Goal: Information Seeking & Learning: Learn about a topic

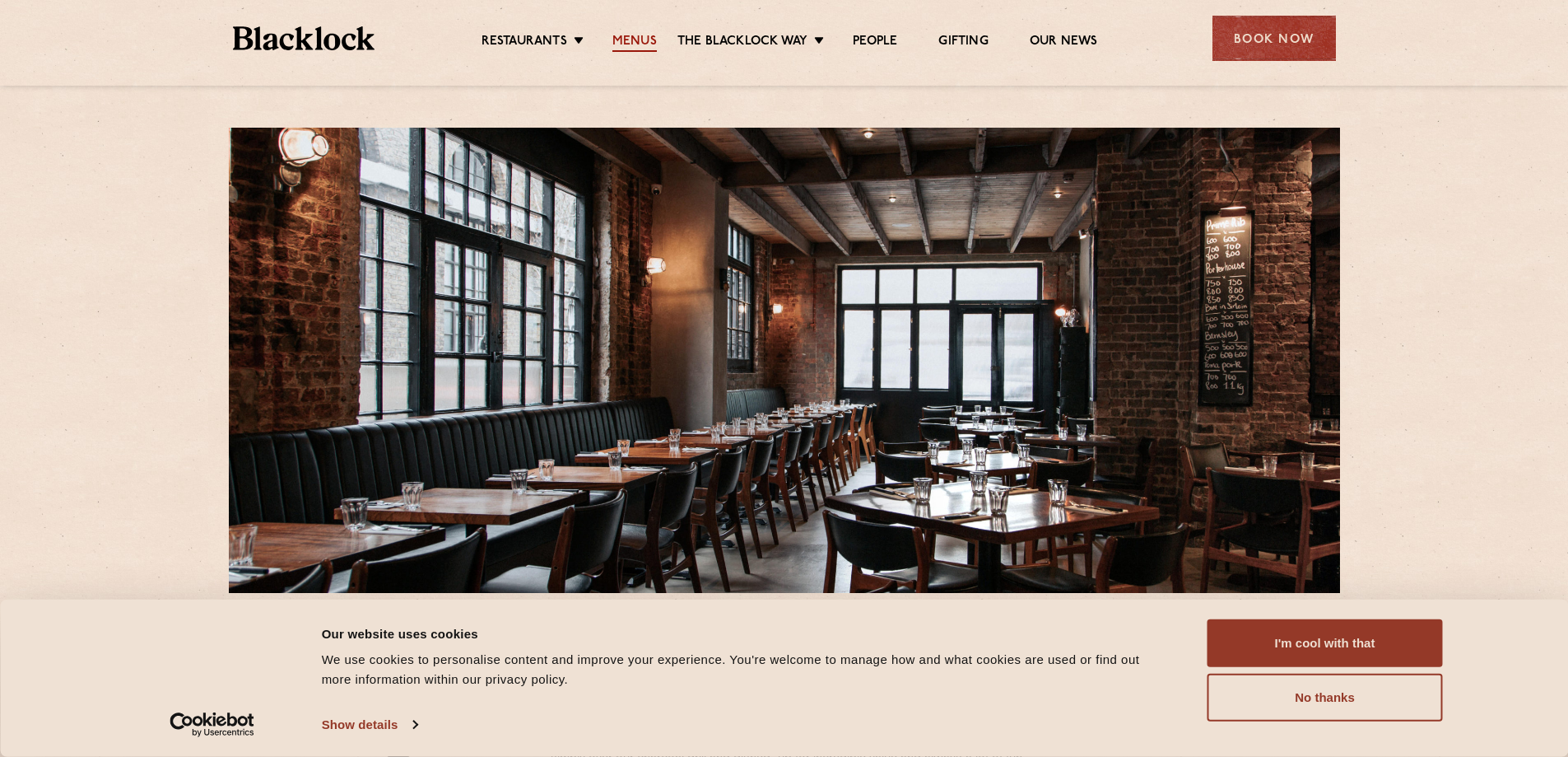
click at [623, 37] on link "Menus" at bounding box center [635, 43] width 45 height 19
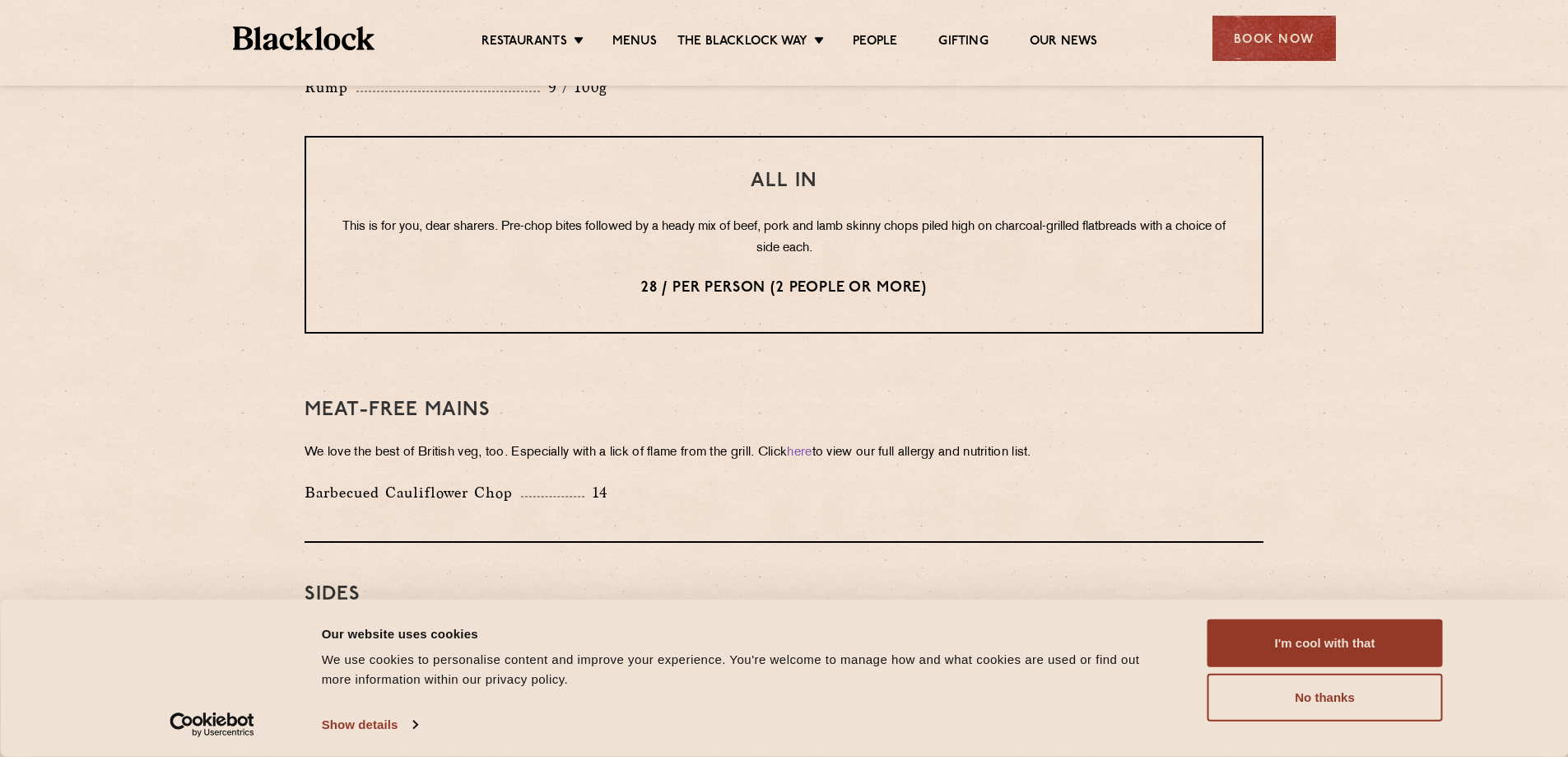
scroll to position [2223, 0]
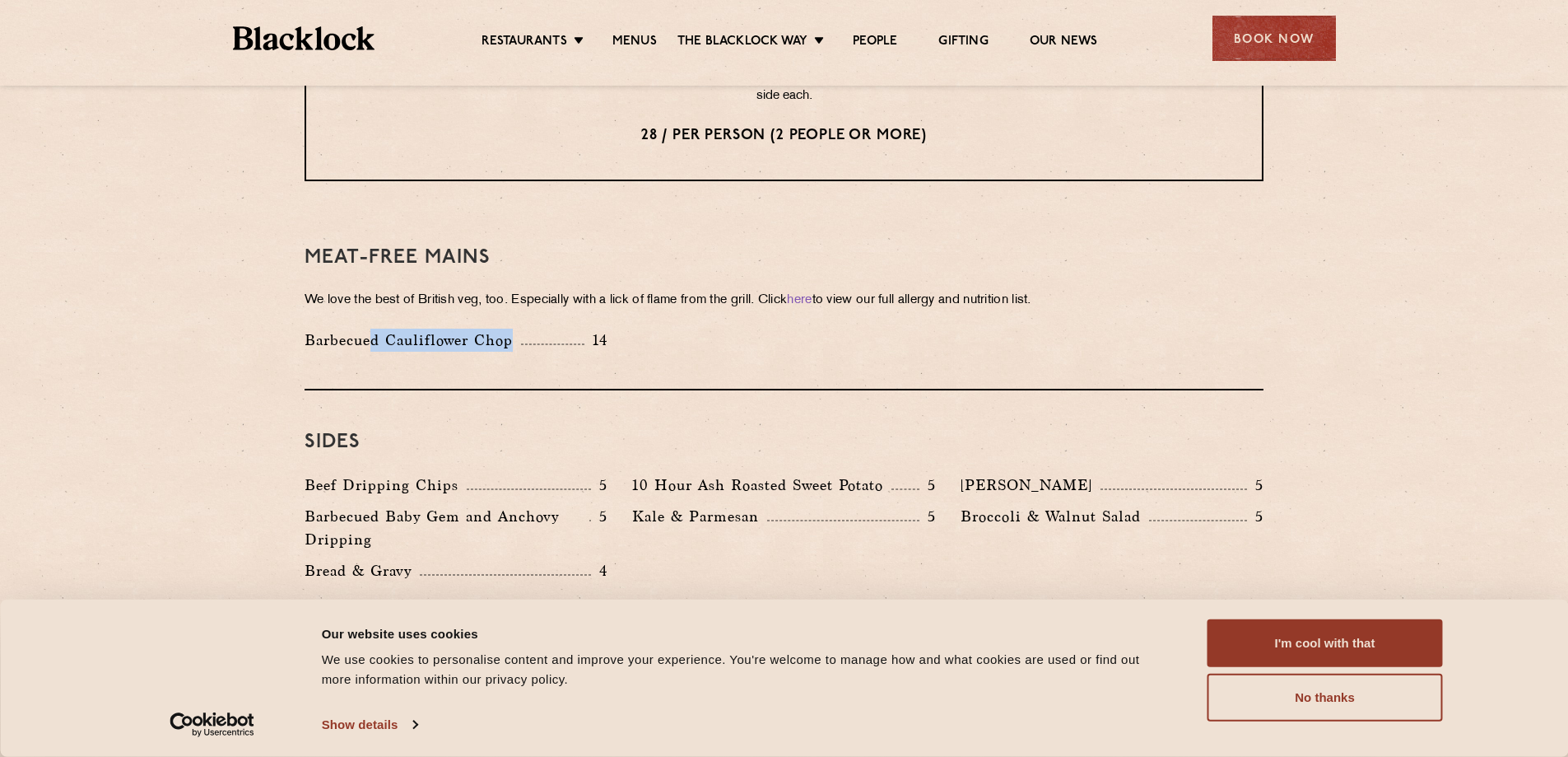
drag, startPoint x: 371, startPoint y: 302, endPoint x: 601, endPoint y: 302, distance: 230.0
click at [597, 328] on div "Barbecued Cauliflower Chop 14" at bounding box center [456, 340] width 303 height 23
click at [602, 329] on p "14" at bounding box center [597, 340] width 23 height 21
drag, startPoint x: 382, startPoint y: 257, endPoint x: 726, endPoint y: 261, distance: 344.0
click at [726, 289] on p "We love the best of British veg, too. Especially with a lick of flame from the …" at bounding box center [784, 301] width 959 height 23
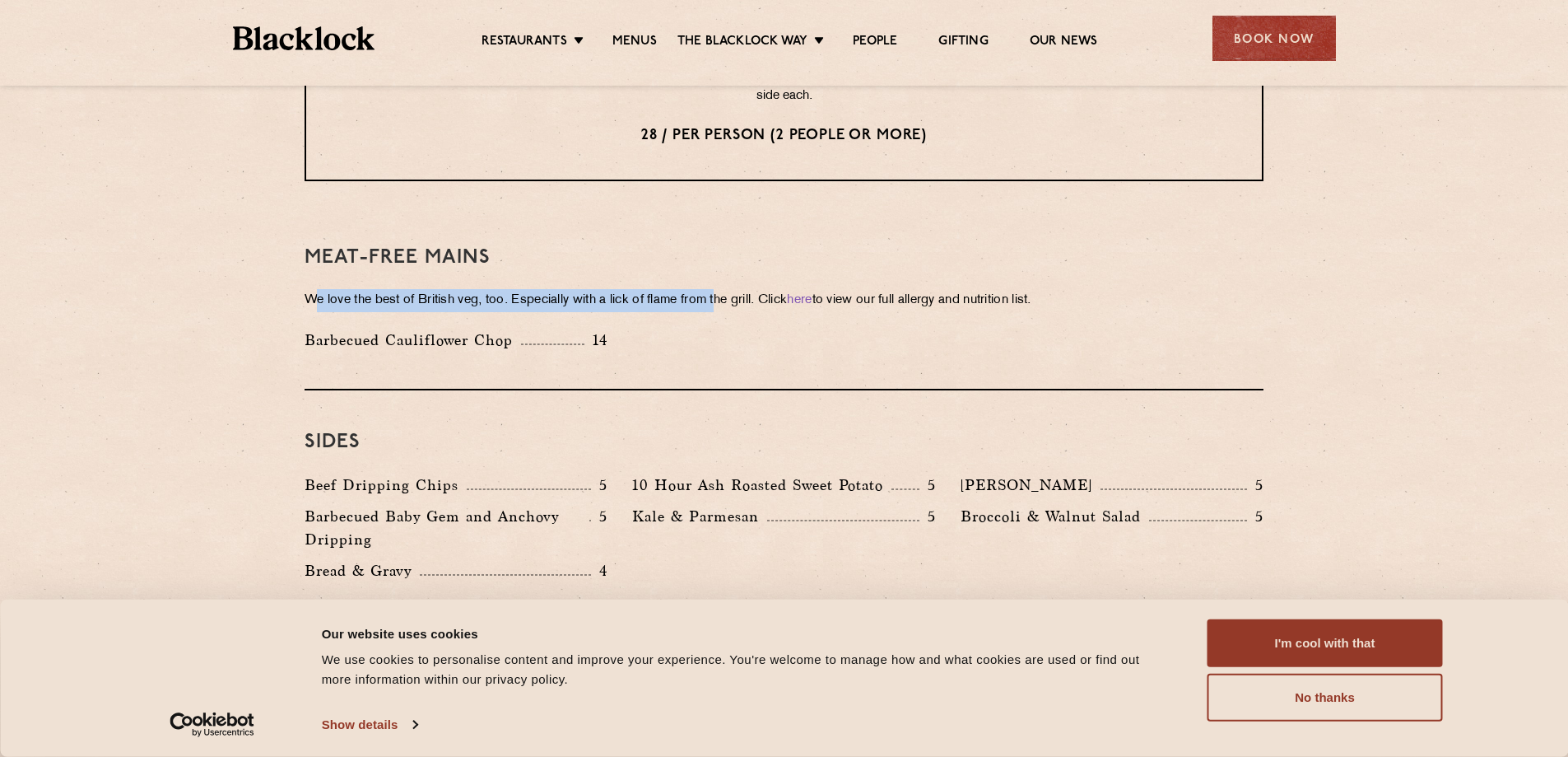
click at [726, 289] on p "We love the best of British veg, too. Especially with a lick of flame from the …" at bounding box center [784, 301] width 959 height 23
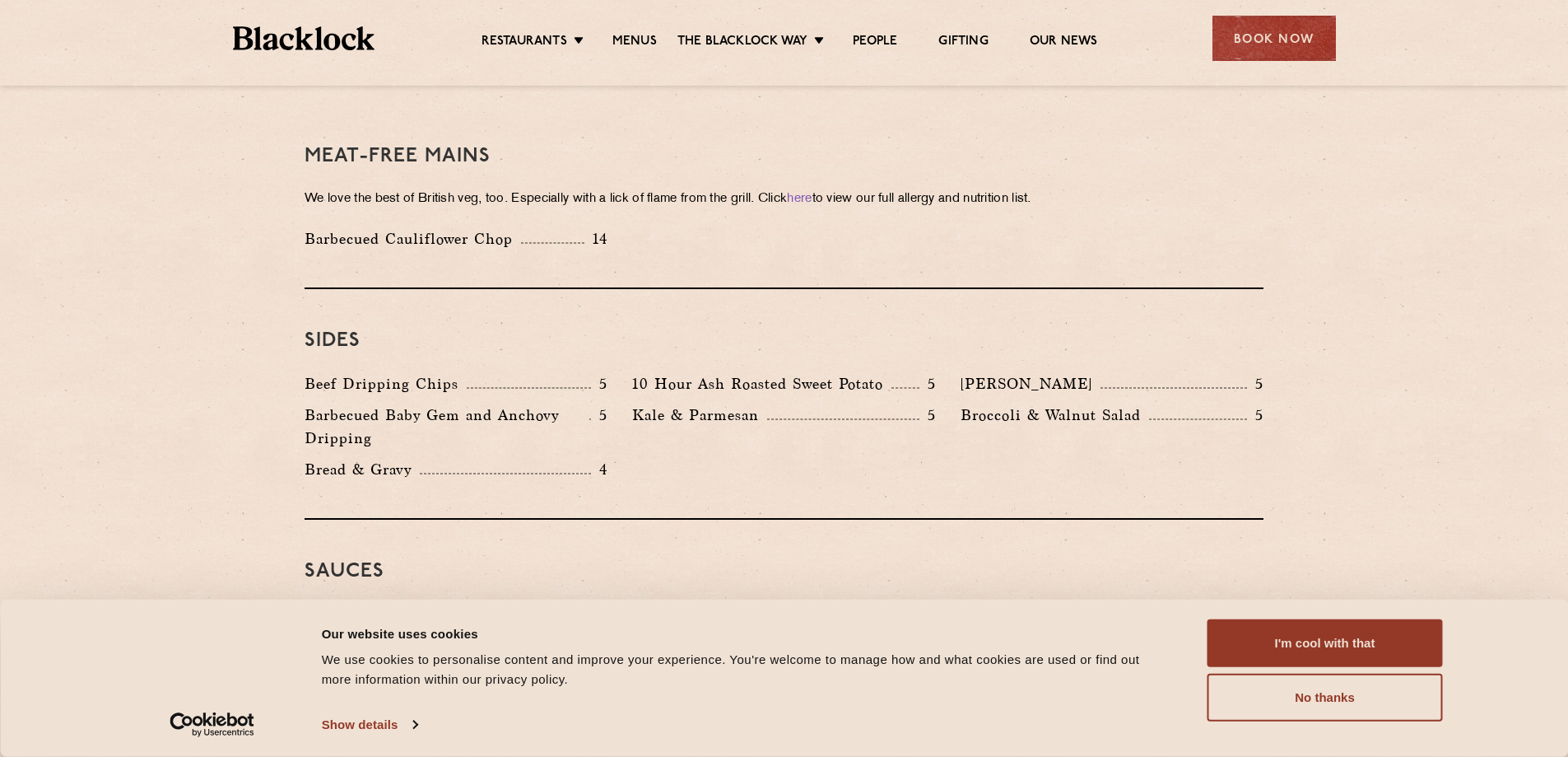
scroll to position [2470, 0]
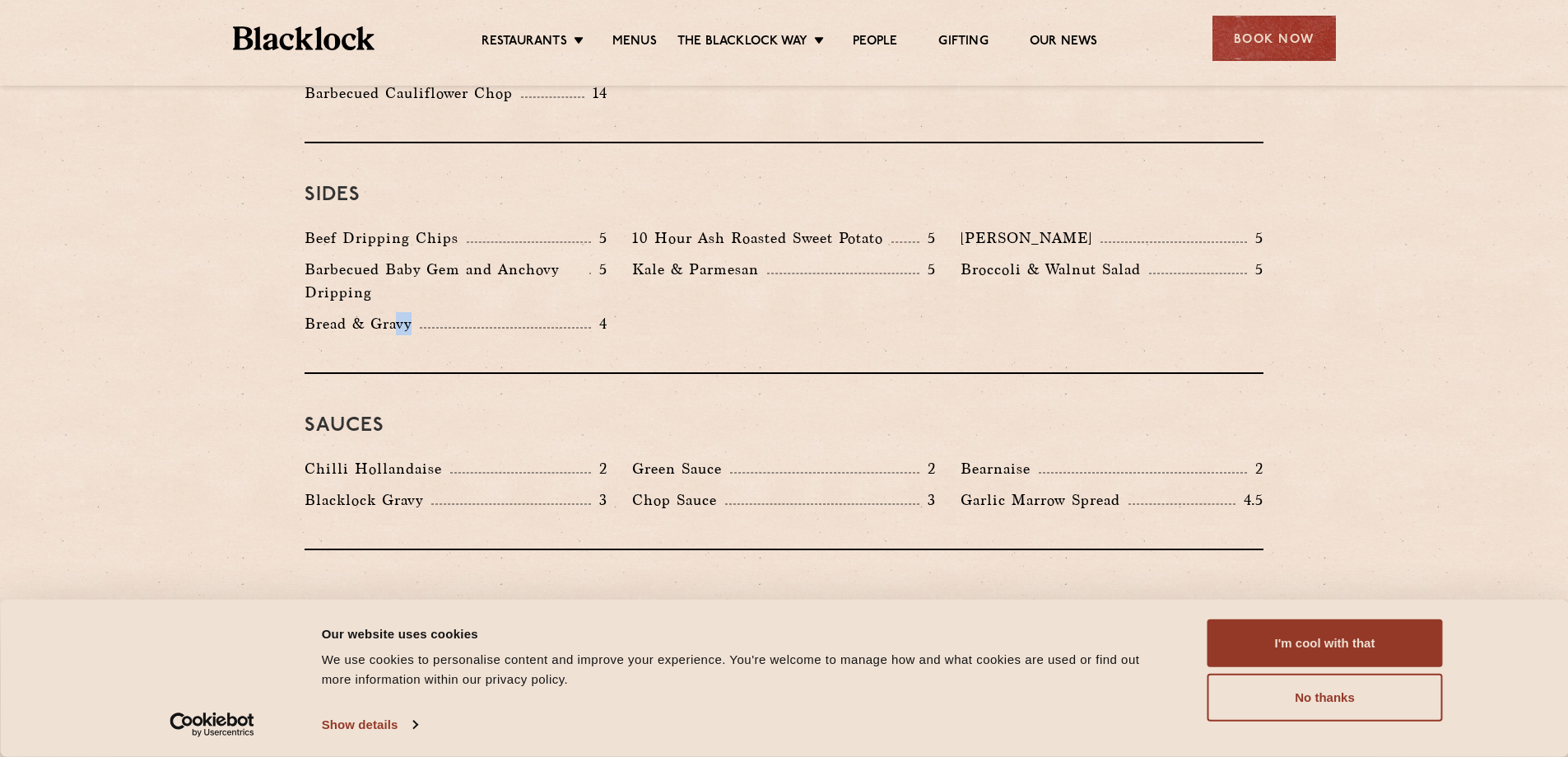
drag, startPoint x: 401, startPoint y: 278, endPoint x: 438, endPoint y: 279, distance: 37.0
click at [433, 313] on div "Bread & Gravy 4" at bounding box center [456, 324] width 303 height 23
click at [438, 313] on div "Bread & Gravy 4" at bounding box center [456, 324] width 303 height 23
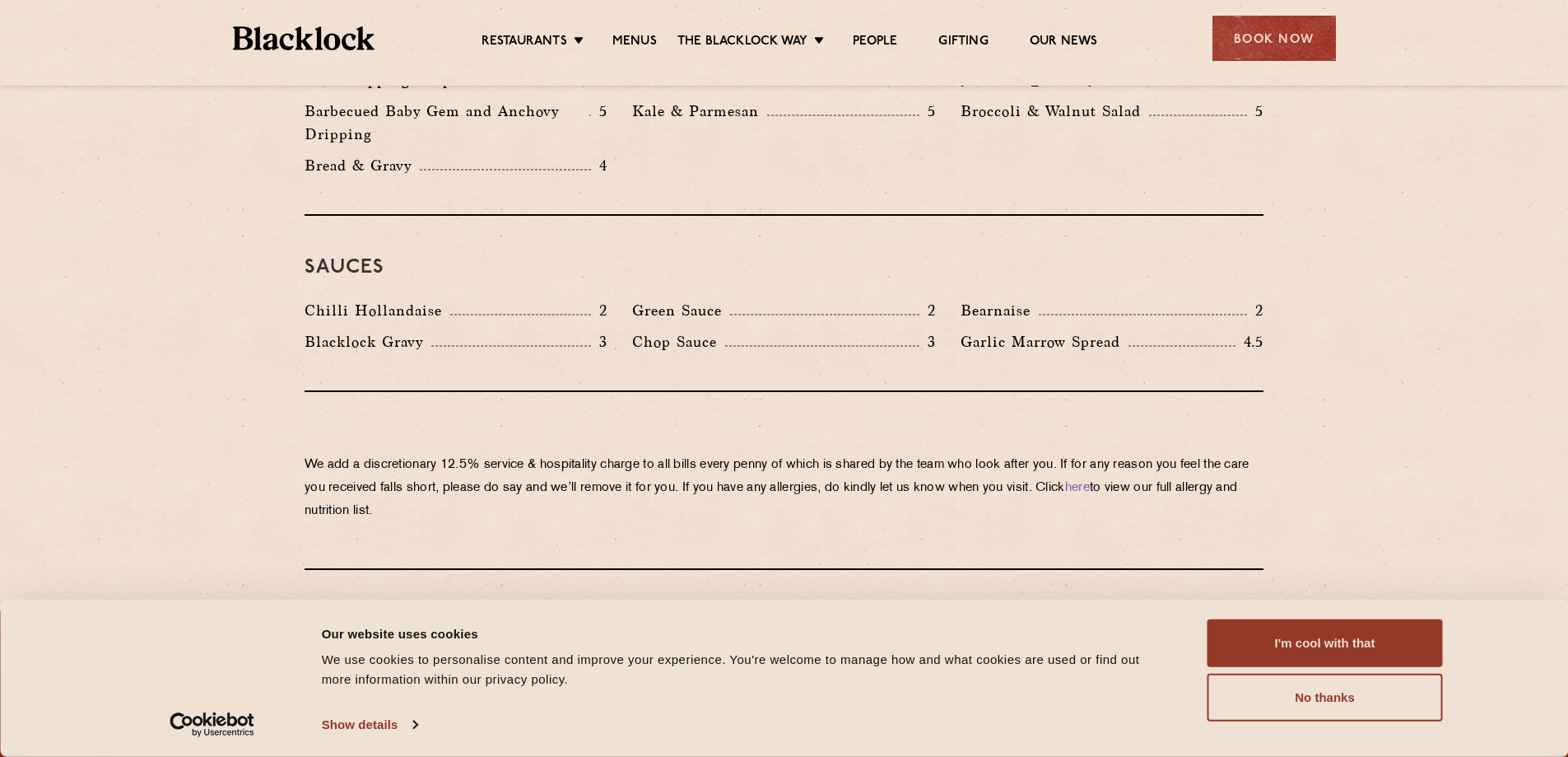
scroll to position [2635, 0]
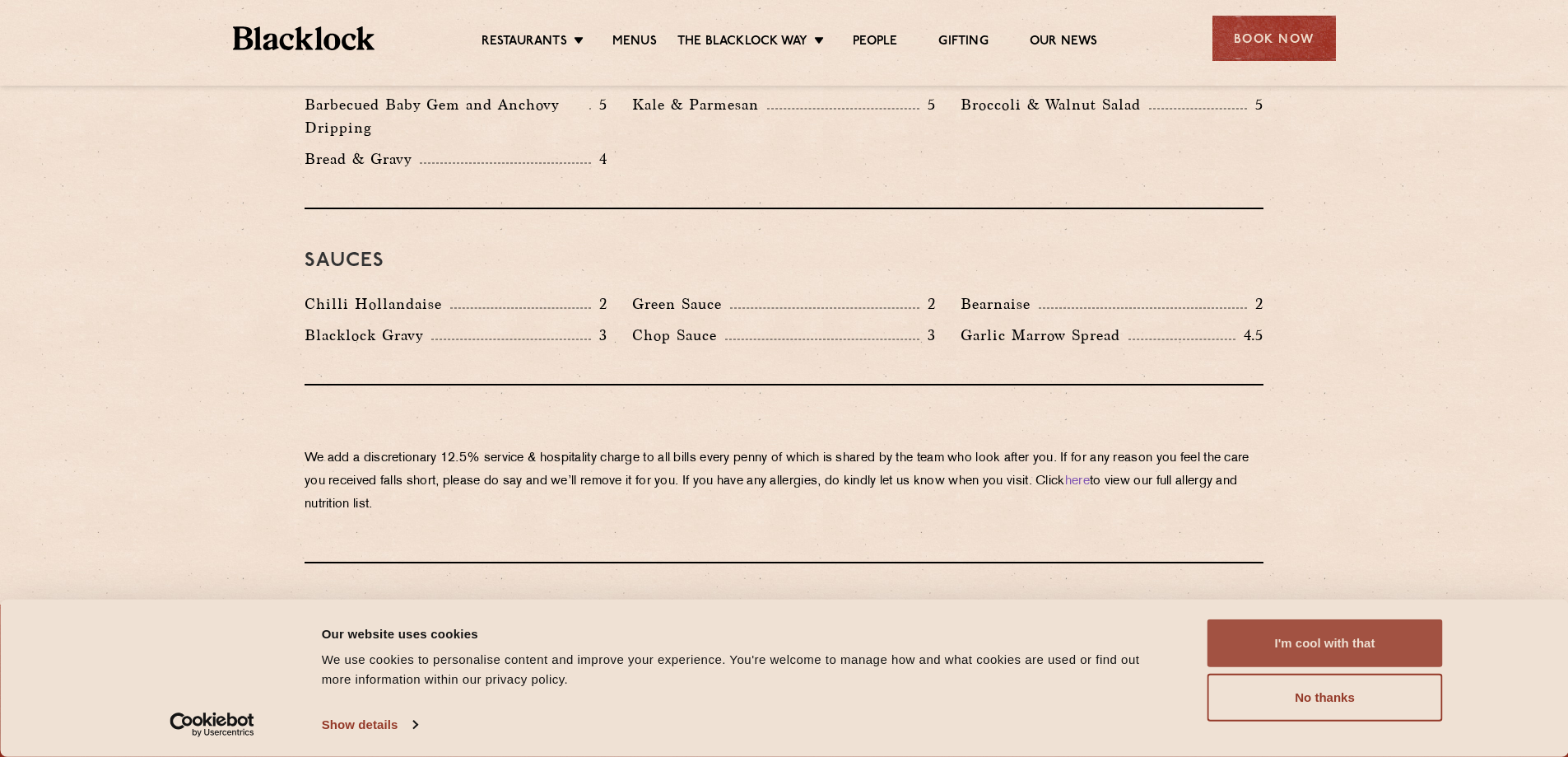
click at [1289, 639] on button "I'm cool with that" at bounding box center [1325, 643] width 235 height 48
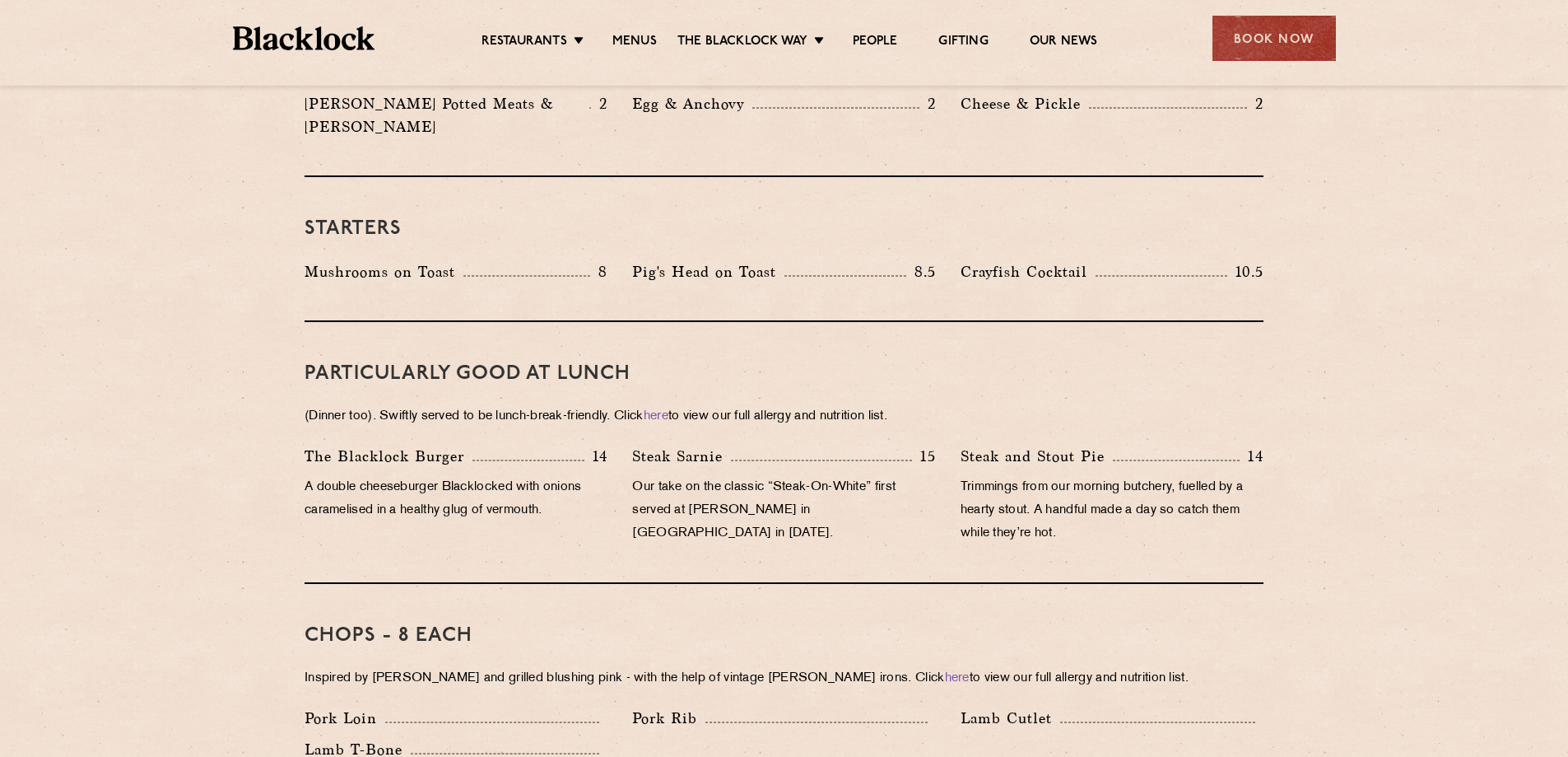
scroll to position [658, 0]
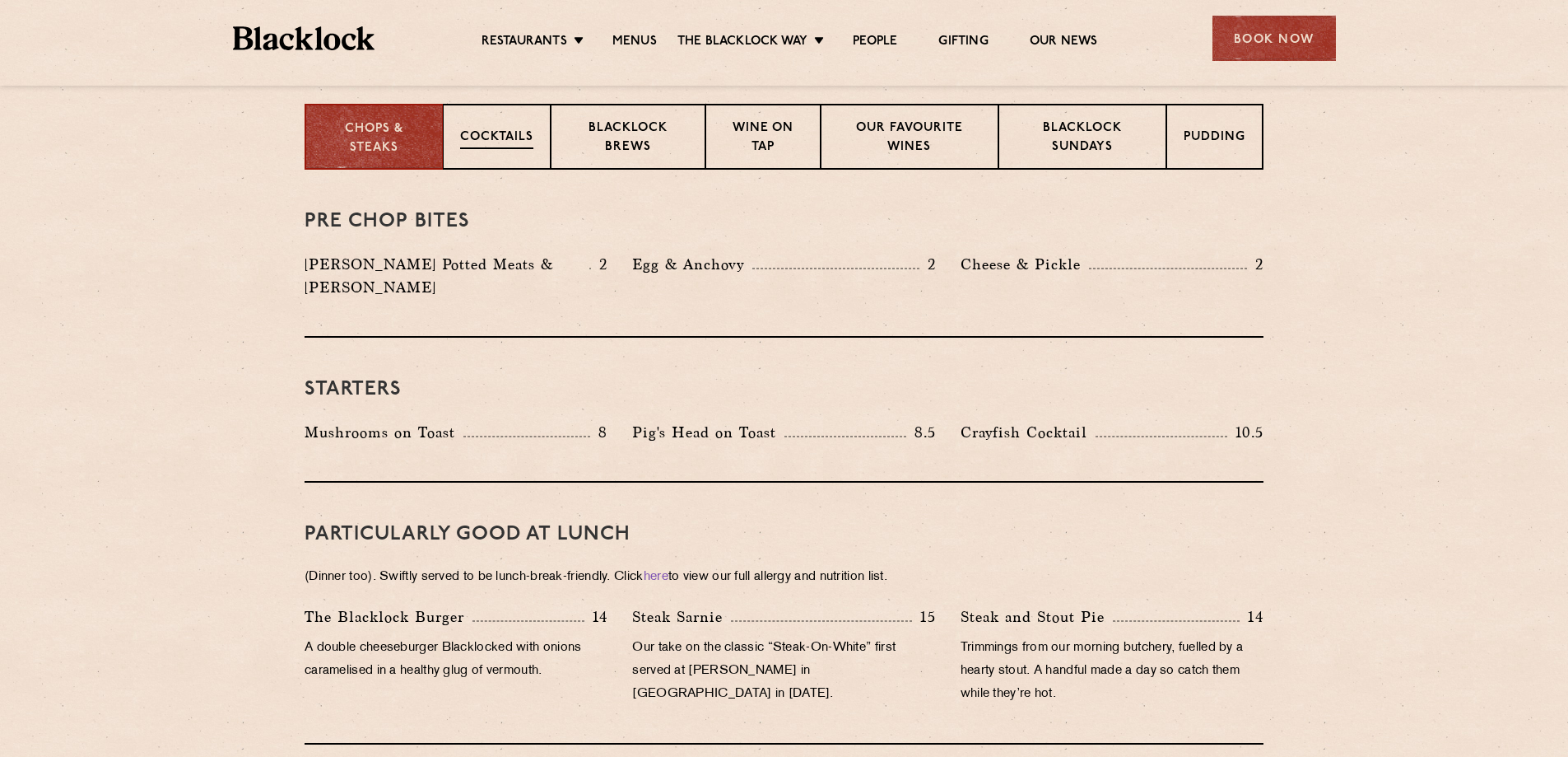
click at [526, 128] on div "Cocktails" at bounding box center [497, 136] width 107 height 65
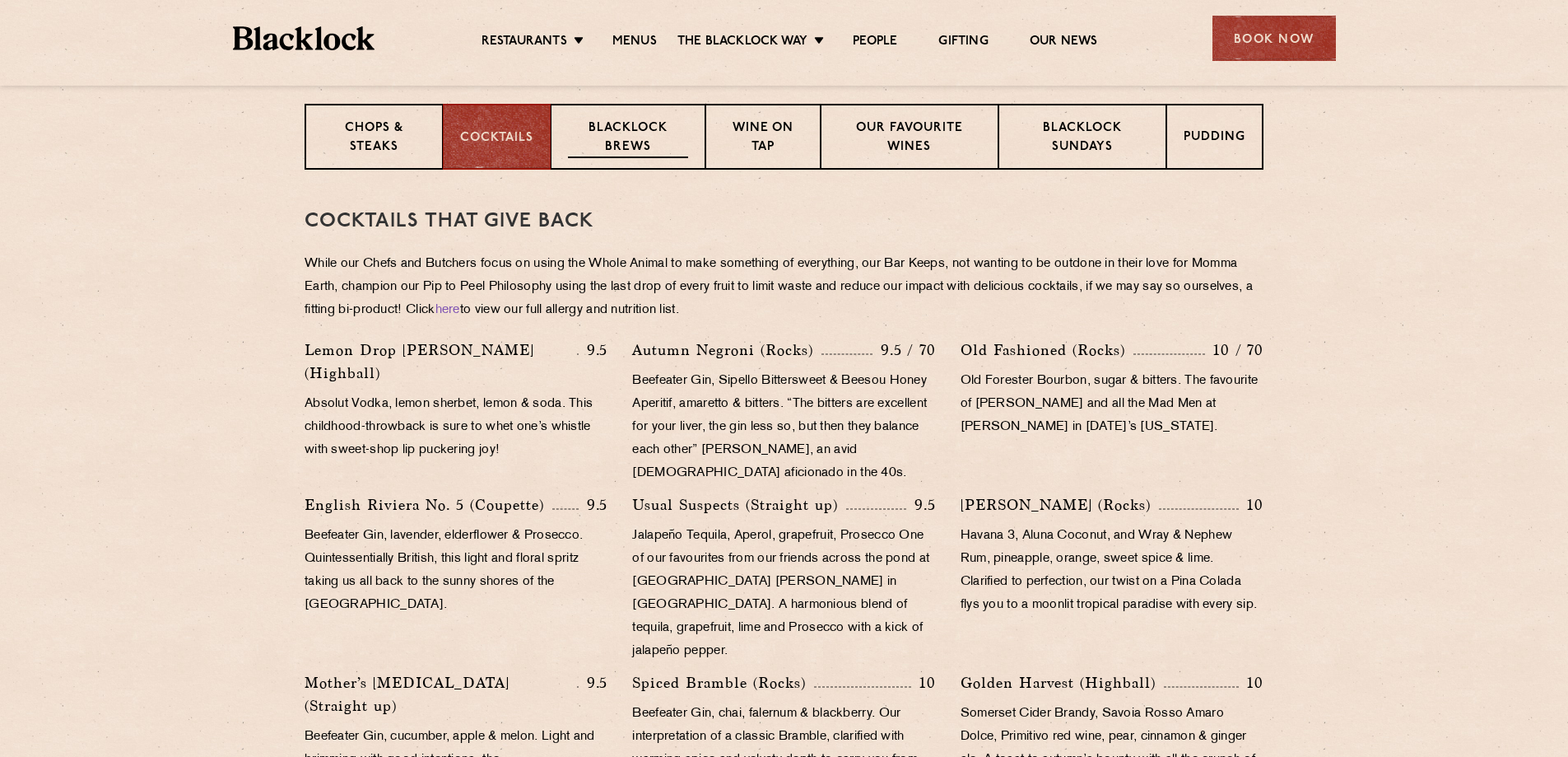
click at [634, 152] on p "Blacklock Brews" at bounding box center [628, 139] width 120 height 39
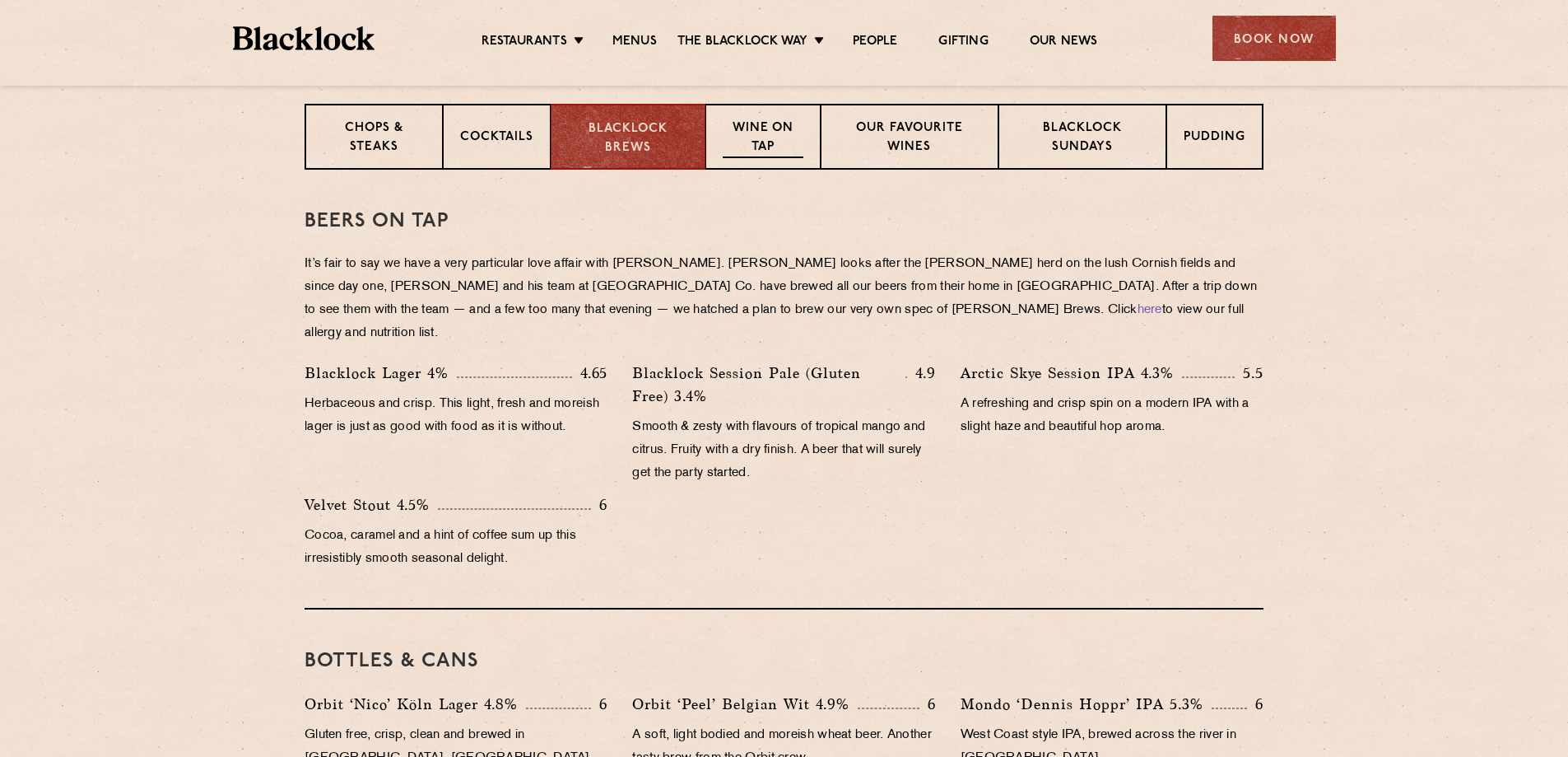
click at [760, 135] on p "Wine on Tap" at bounding box center [763, 139] width 81 height 39
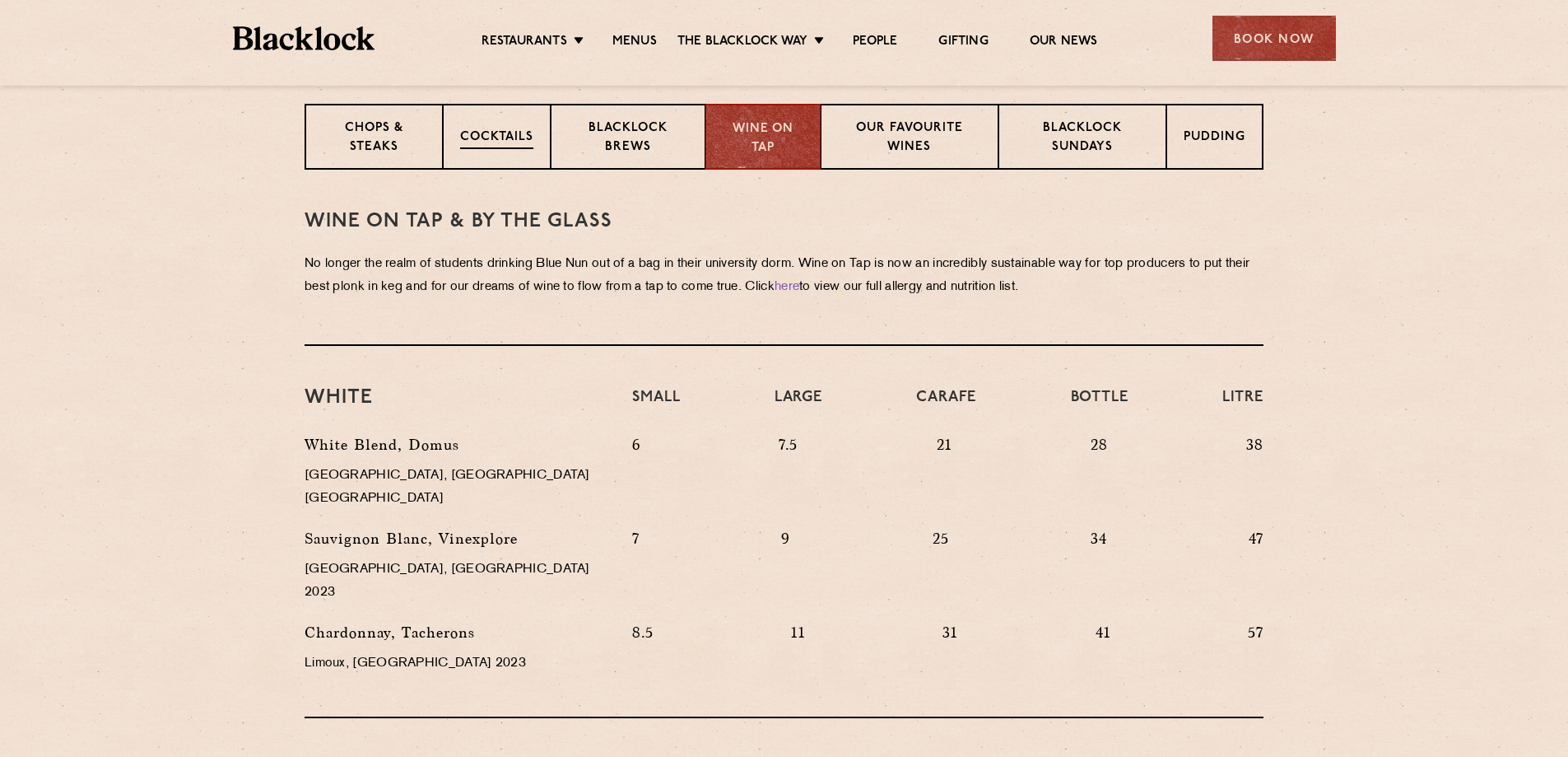
drag, startPoint x: 443, startPoint y: 143, endPoint x: 352, endPoint y: 146, distance: 91.0
click at [441, 143] on div "Chops & Steaks Cocktails [PERSON_NAME] Brews Wine on Tap Our favourite wines [P…" at bounding box center [784, 136] width 959 height 65
click at [352, 146] on p "Chops & Steaks" at bounding box center [373, 139] width 103 height 39
